Goal: Find specific page/section: Find specific page/section

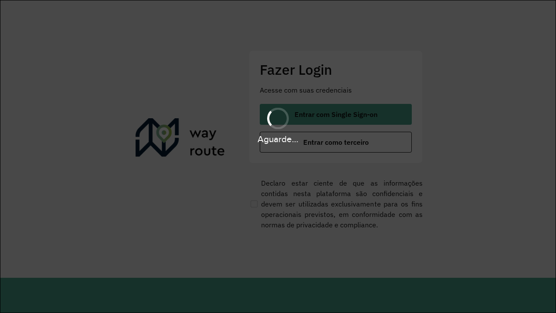
scroll to position [0, 1]
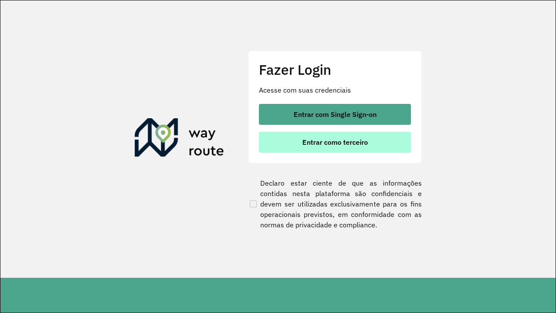
click at [336, 142] on span "Entrar como terceiro" at bounding box center [335, 141] width 66 height 7
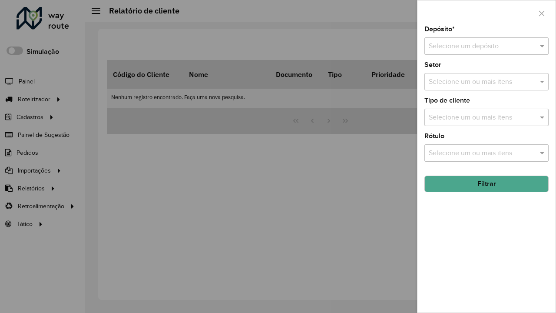
click at [478, 46] on input "text" at bounding box center [477, 46] width 98 height 10
